Goal: Check status: Check status

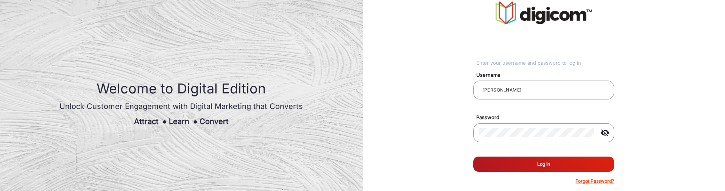
click at [512, 161] on button "Log In" at bounding box center [543, 164] width 141 height 15
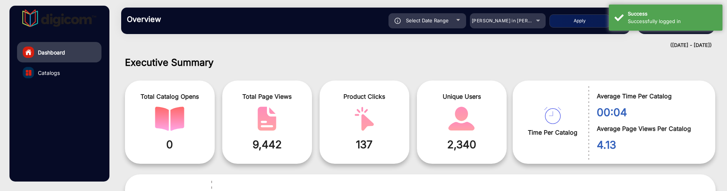
scroll to position [6, 0]
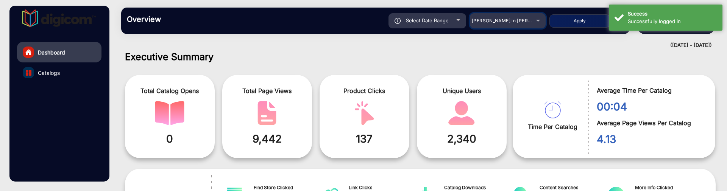
click at [517, 19] on span "[PERSON_NAME] in [PERSON_NAME]" at bounding box center [513, 21] width 84 height 6
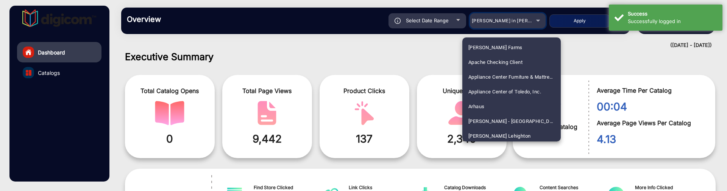
scroll to position [294, 0]
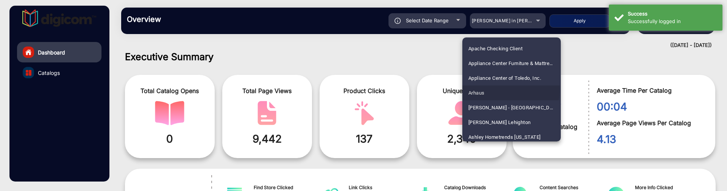
click at [486, 89] on mat-option "Arhaus" at bounding box center [511, 93] width 98 height 15
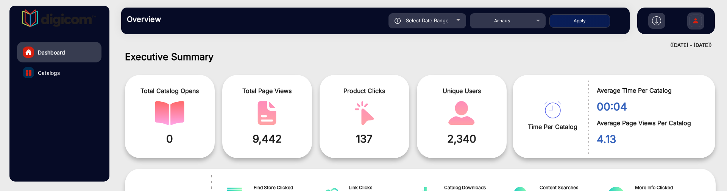
click at [571, 25] on button "Apply" at bounding box center [579, 20] width 61 height 13
type input "[DATE]"
